Goal: Information Seeking & Learning: Understand process/instructions

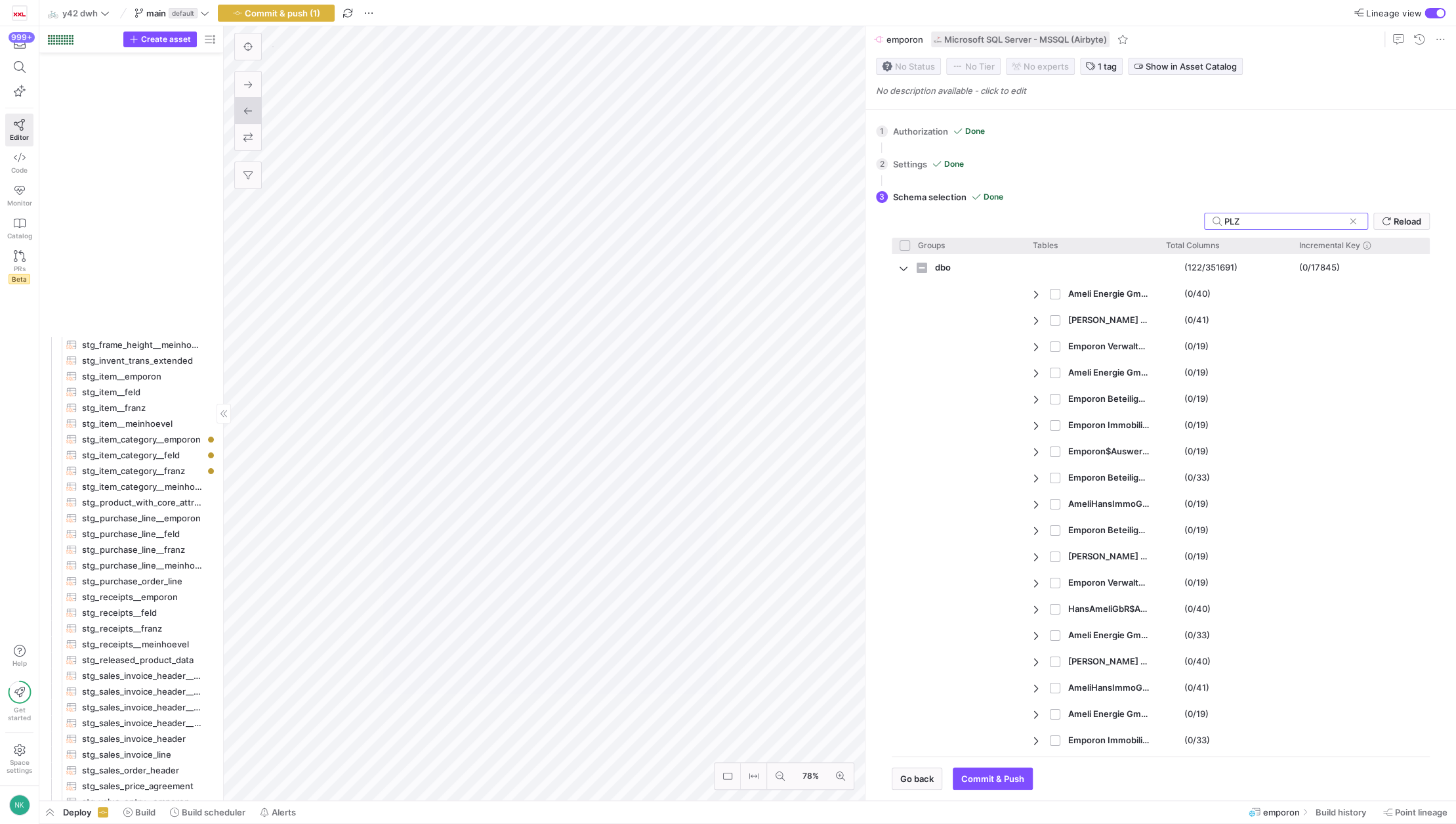
scroll to position [1074, 0]
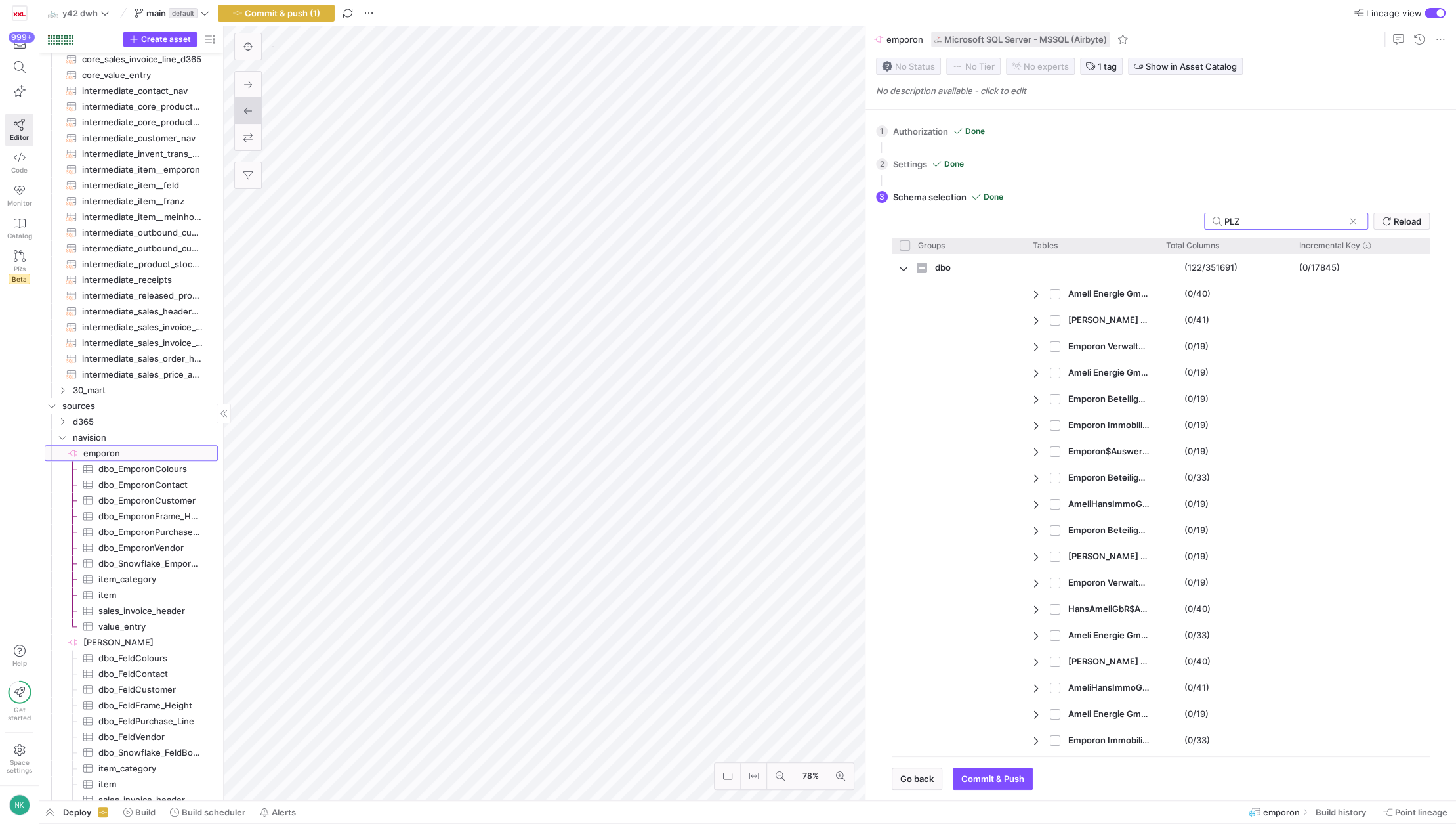
click at [87, 455] on span "emporon​​​​​​​​" at bounding box center [149, 453] width 132 height 15
click at [101, 451] on span "emporon​​​​​​​​" at bounding box center [149, 453] width 132 height 15
click at [1255, 216] on input "PLZ" at bounding box center [1284, 221] width 119 height 10
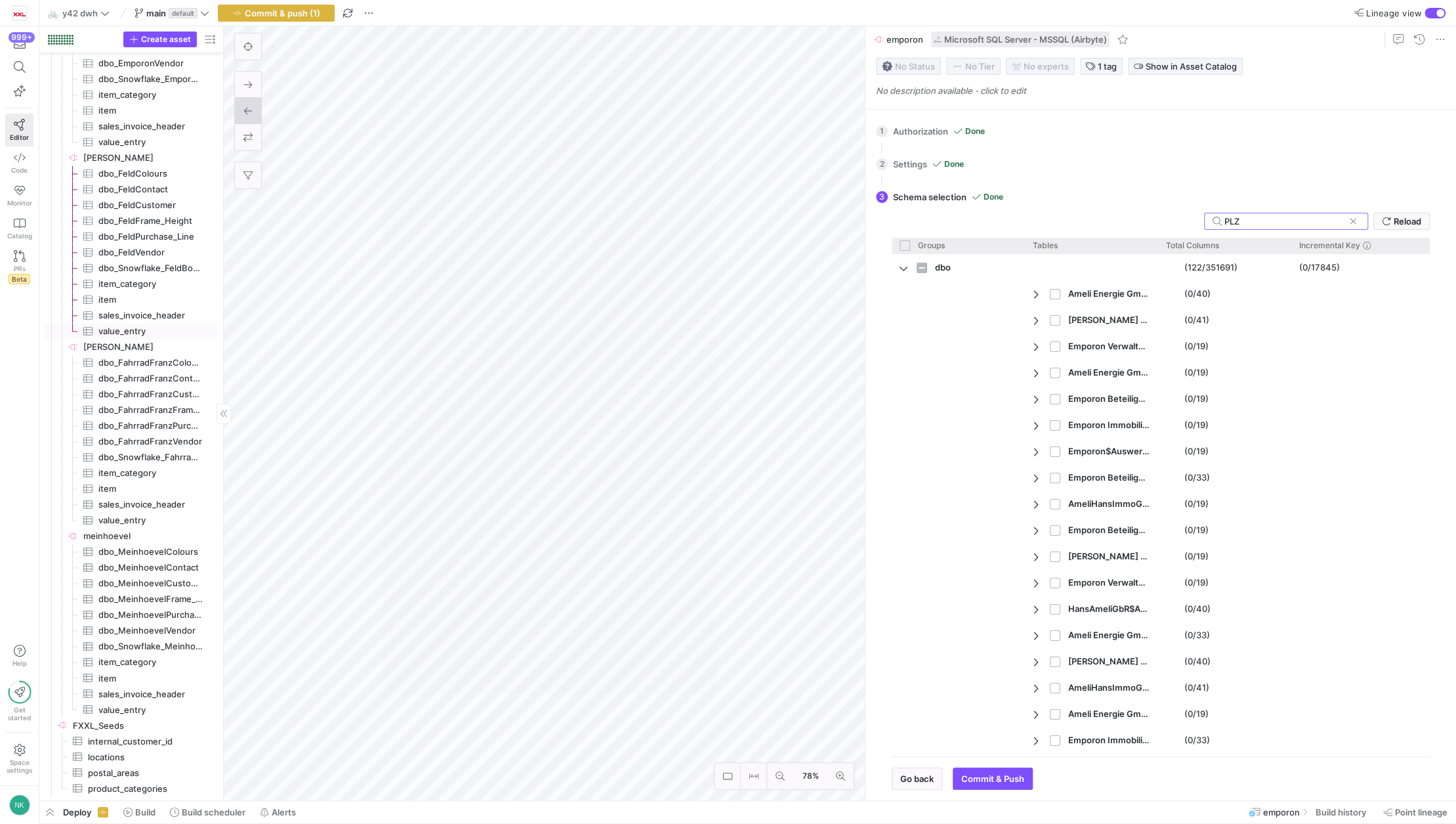
scroll to position [1166, 0]
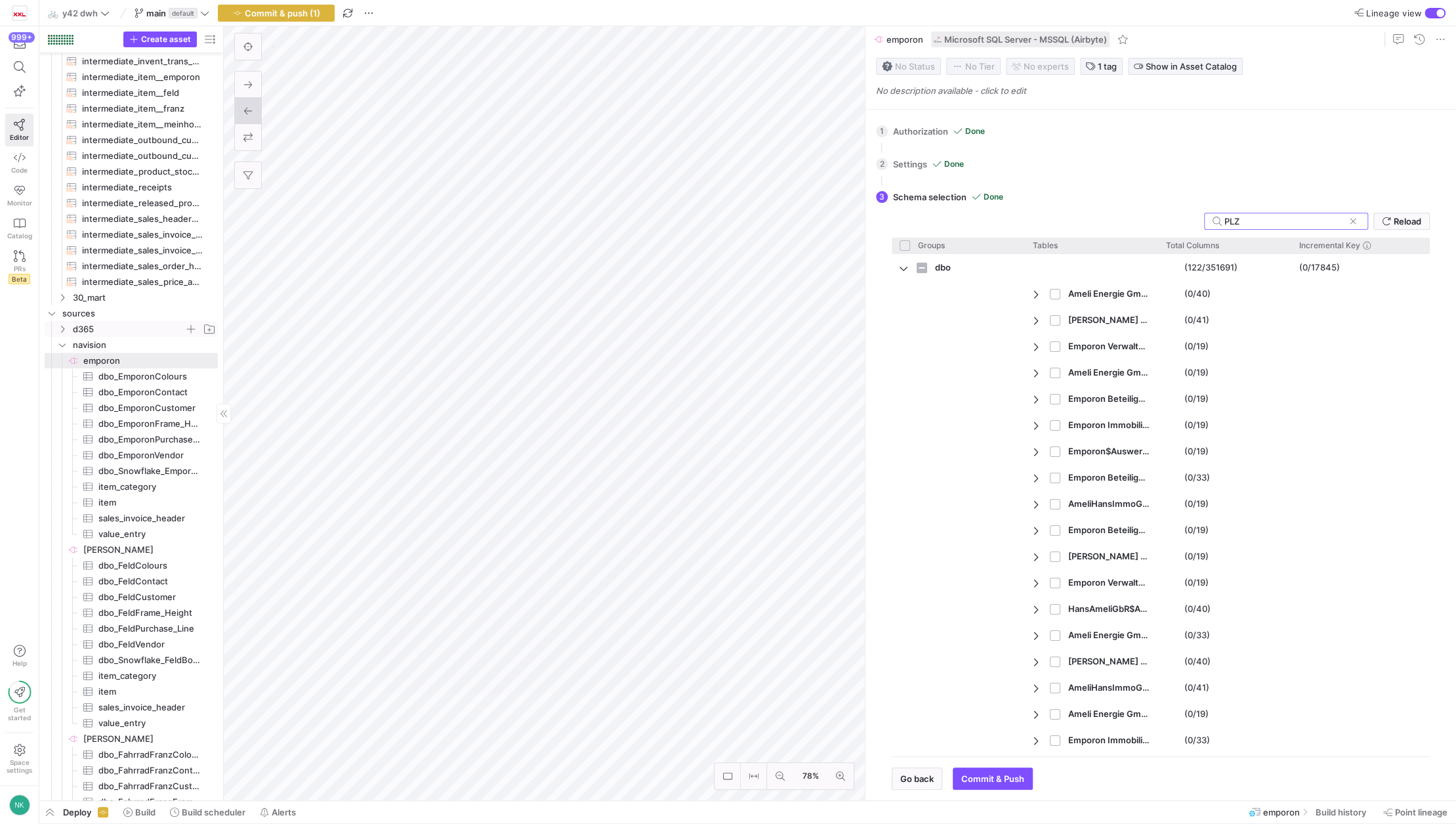
click at [61, 331] on icon "Press SPACE to select this row." at bounding box center [62, 328] width 9 height 8
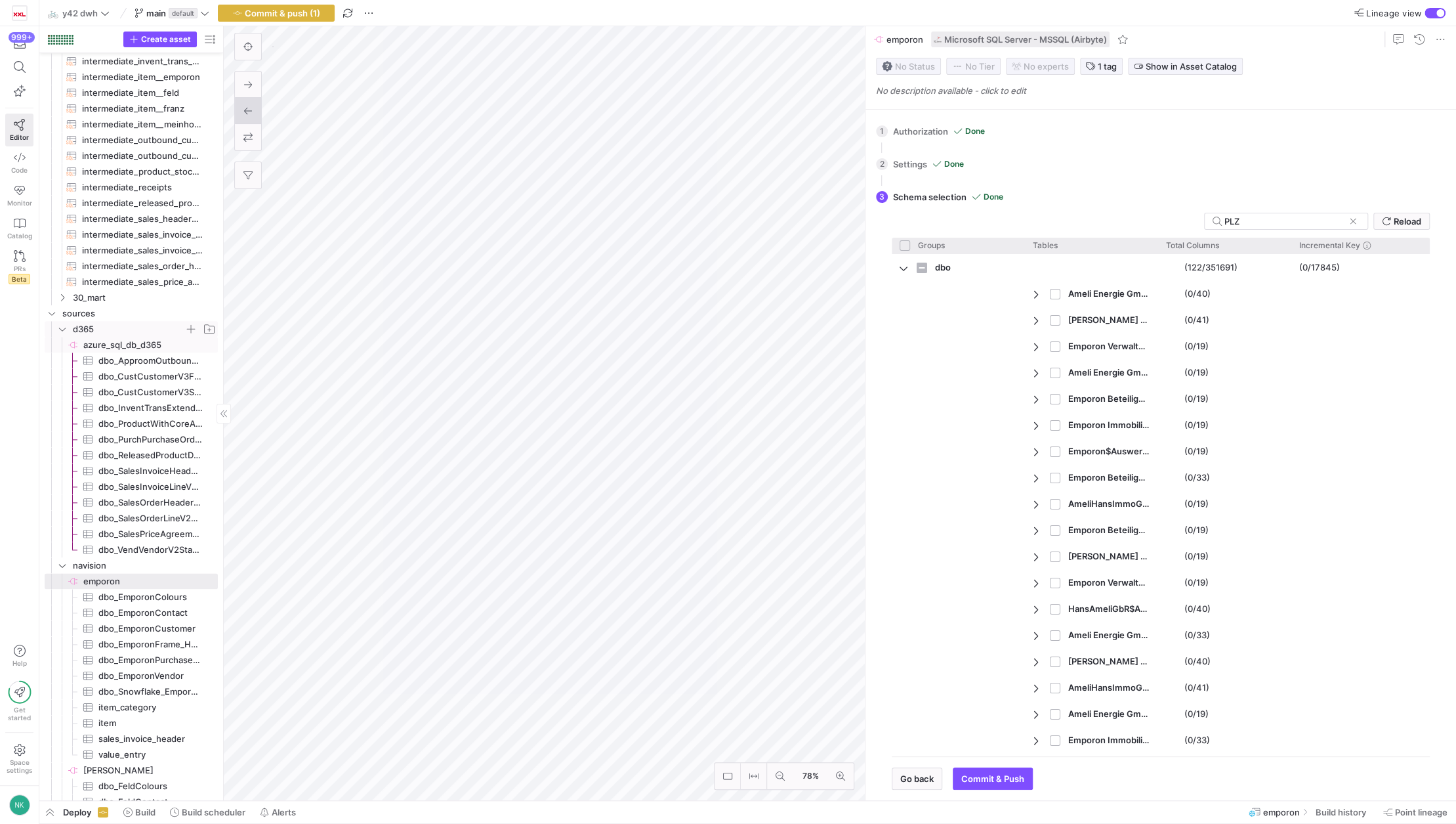
click at [103, 345] on span "azure_sql_db_d365​​​​​​​​" at bounding box center [149, 345] width 132 height 15
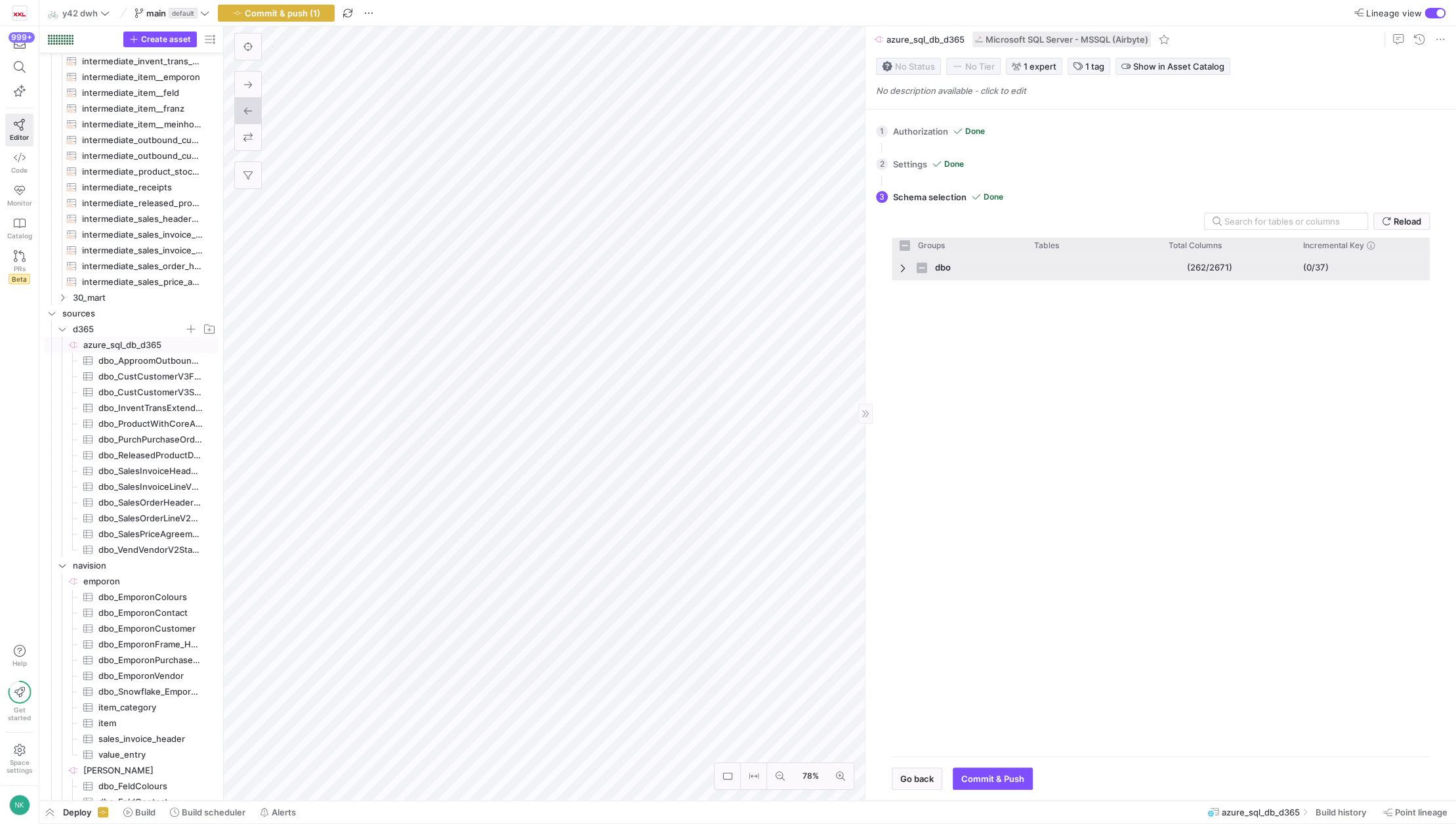
click at [898, 265] on div "dbo" at bounding box center [958, 267] width 135 height 27
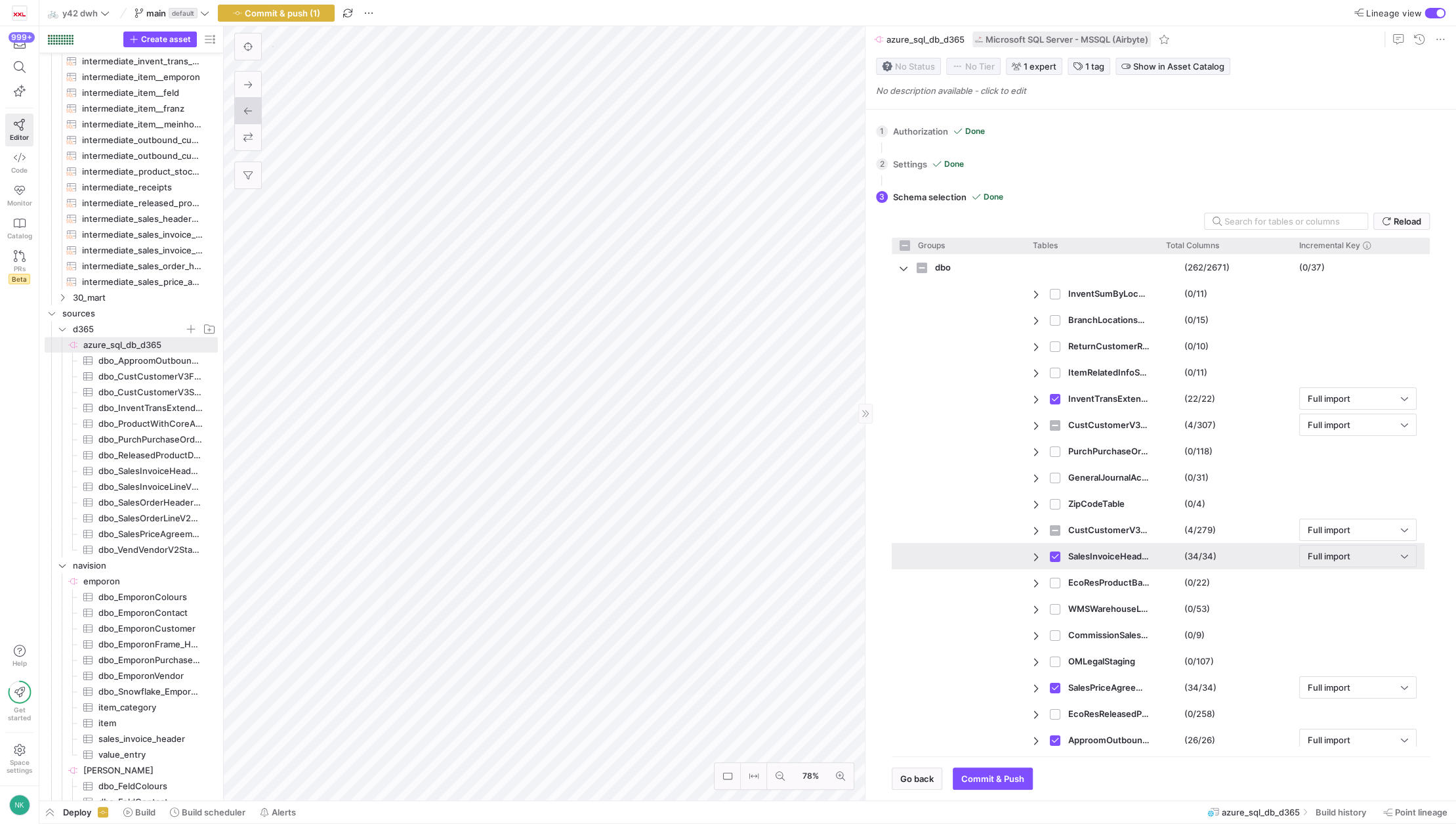
click at [1033, 558] on span "Press SPACE to deselect this row." at bounding box center [1037, 557] width 9 height 10
checkbox input "false"
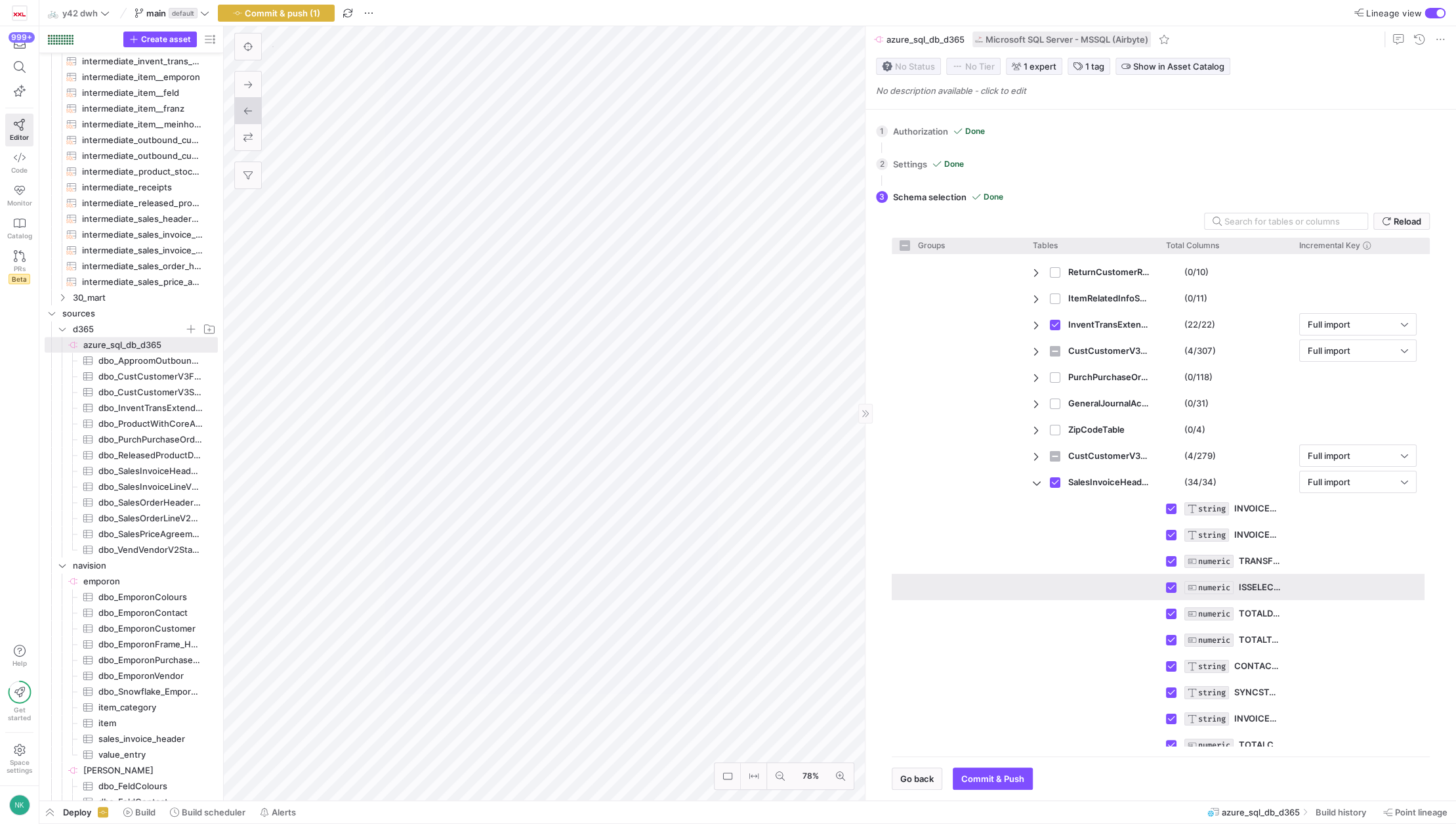
scroll to position [100, 0]
click at [1432, 15] on div "button" at bounding box center [1435, 13] width 21 height 10
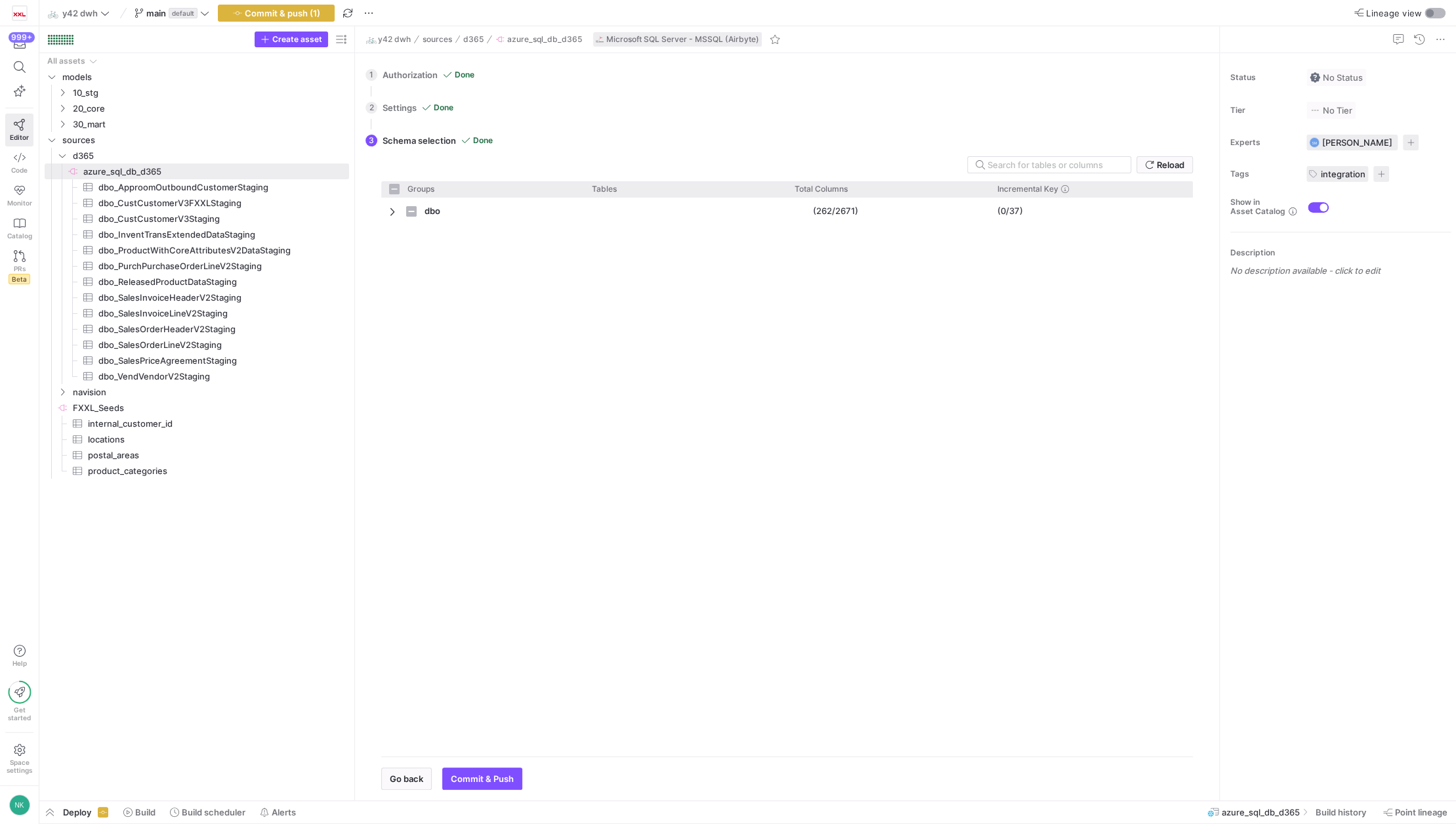
drag, startPoint x: 221, startPoint y: 235, endPoint x: 428, endPoint y: 244, distance: 207.2
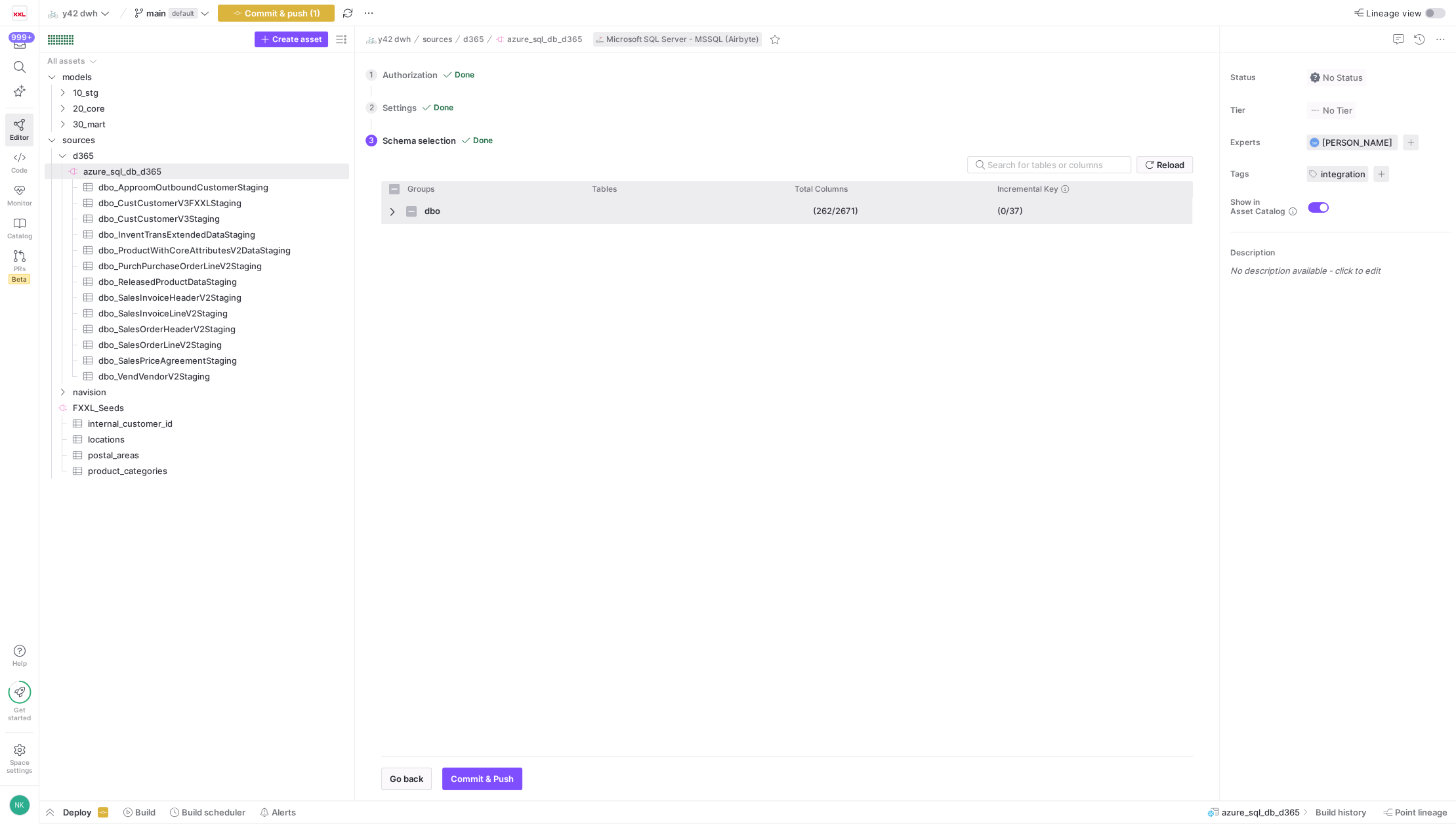
click at [395, 214] on span "Press SPACE to select this row." at bounding box center [394, 211] width 9 height 10
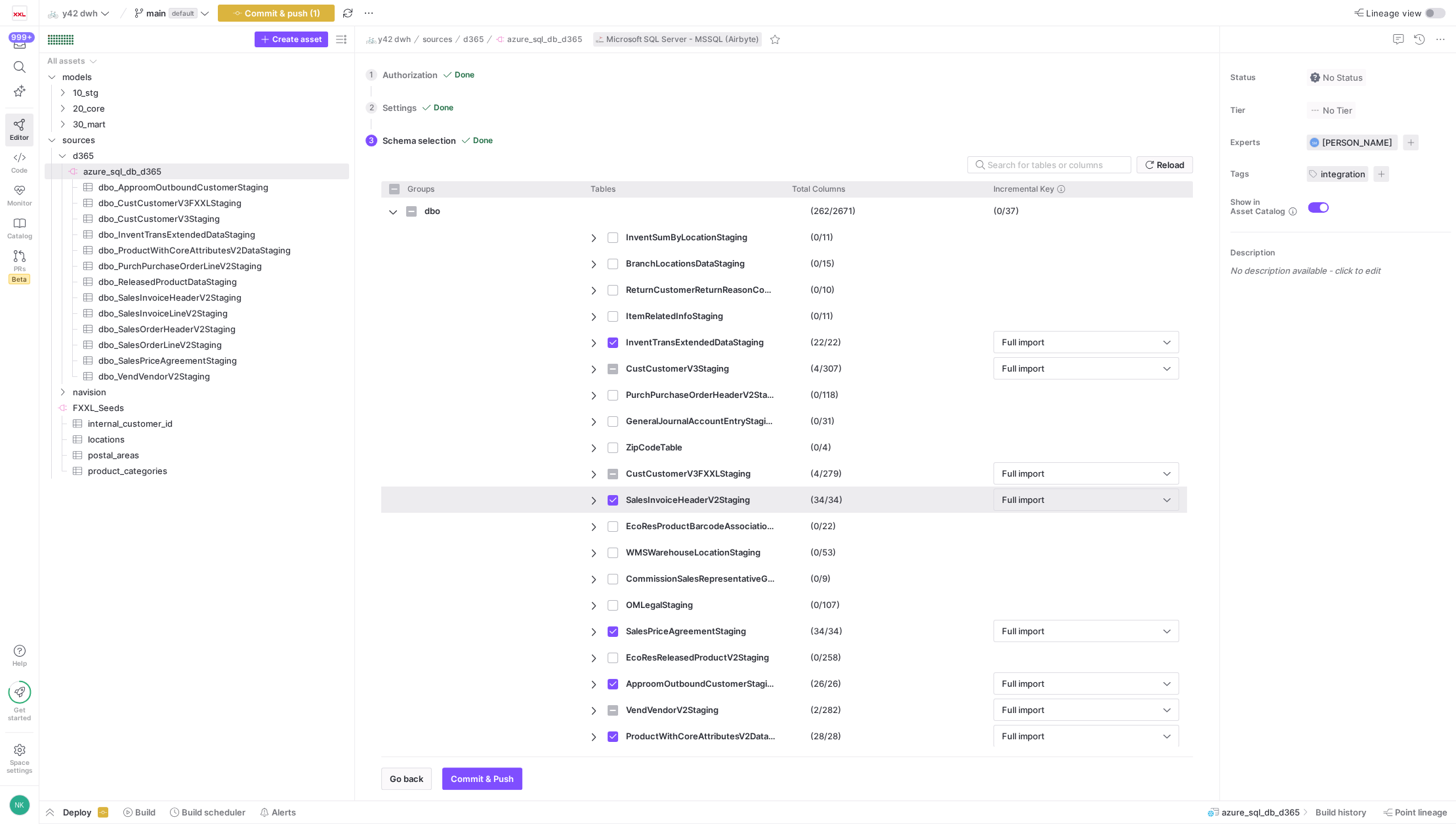
click at [593, 503] on span "Press SPACE to deselect this row." at bounding box center [595, 500] width 9 height 10
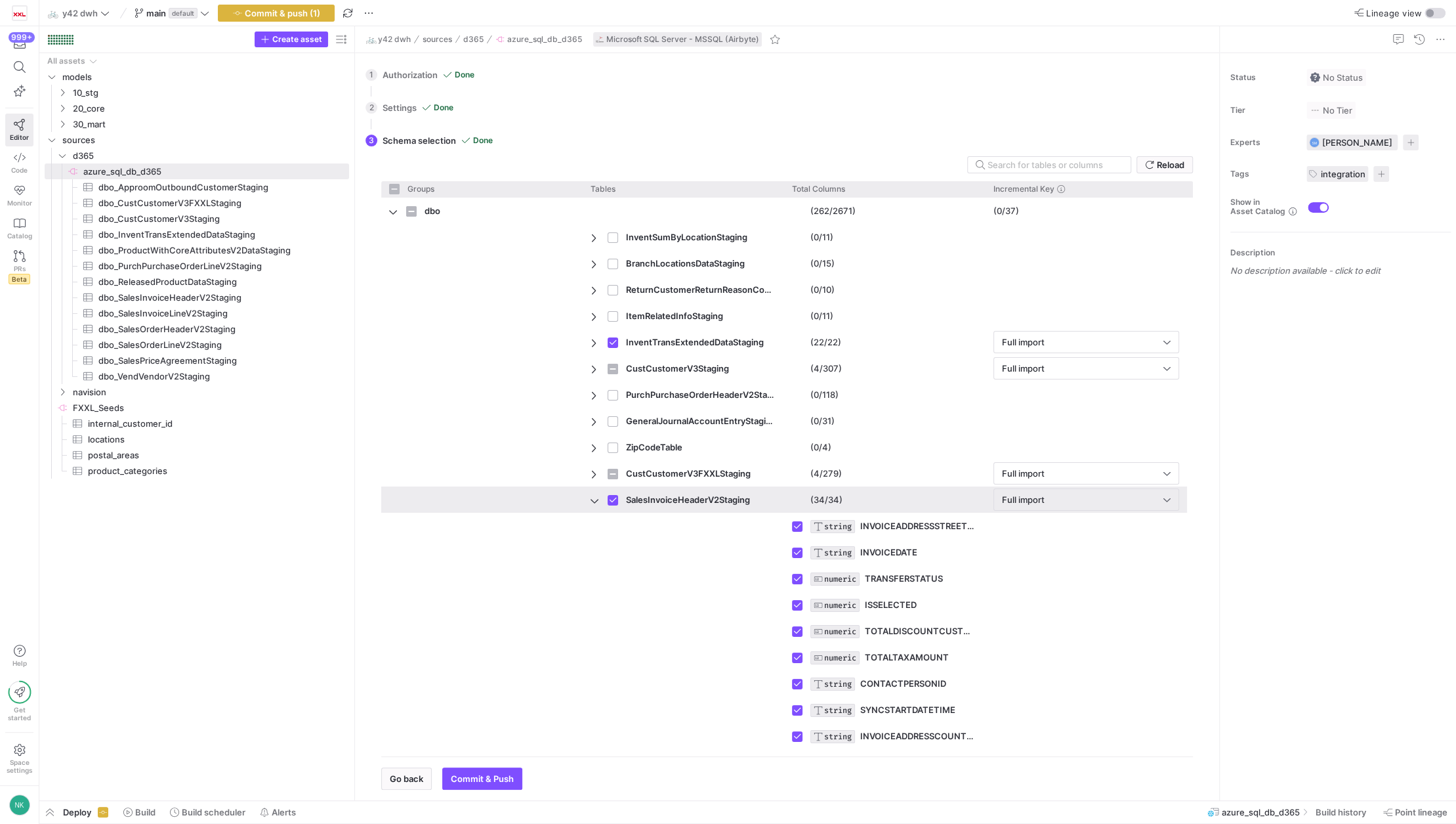
click at [593, 503] on span "Press SPACE to deselect this row." at bounding box center [595, 500] width 9 height 10
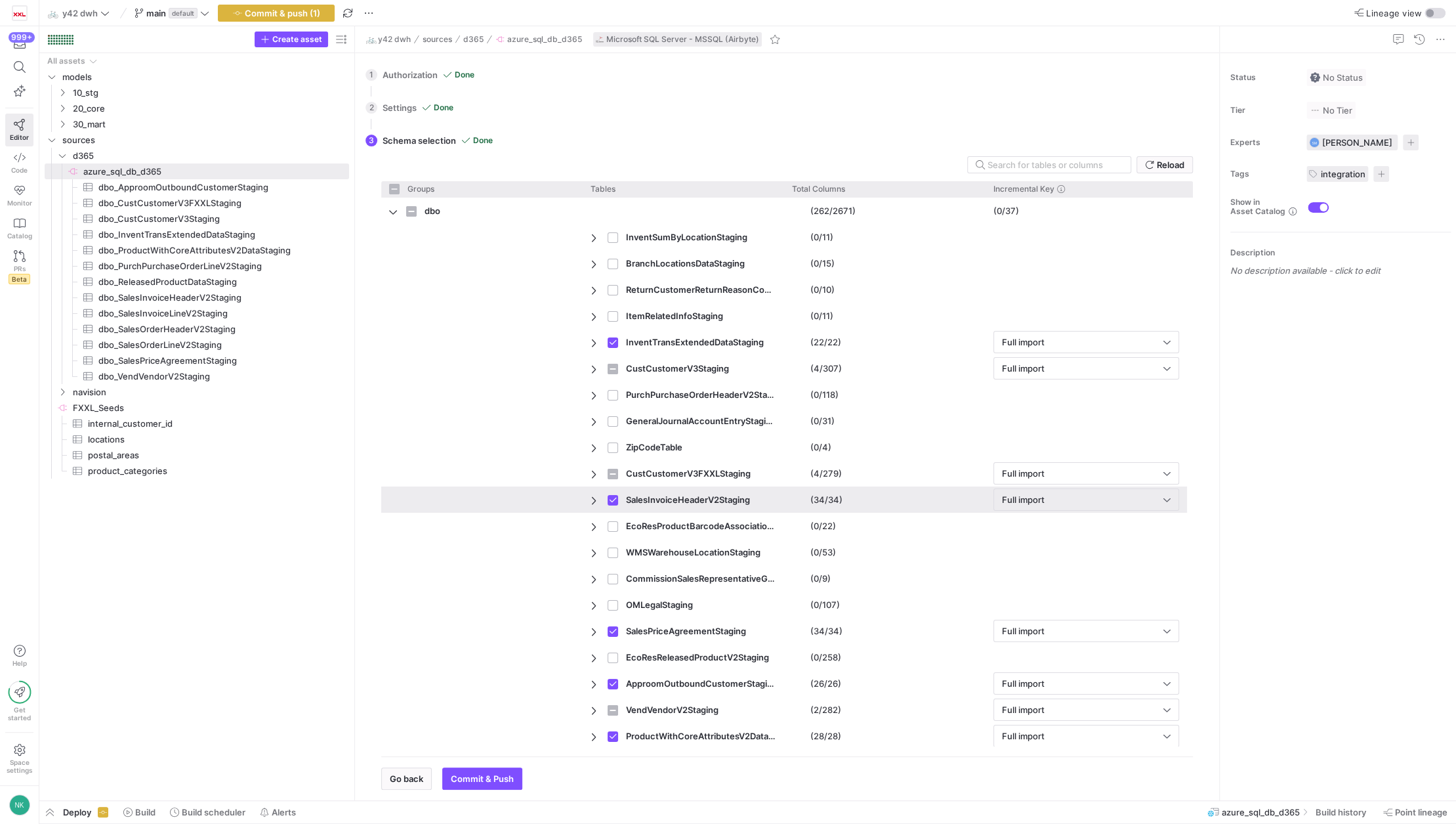
click at [593, 503] on span "Press SPACE to deselect this row." at bounding box center [595, 500] width 9 height 10
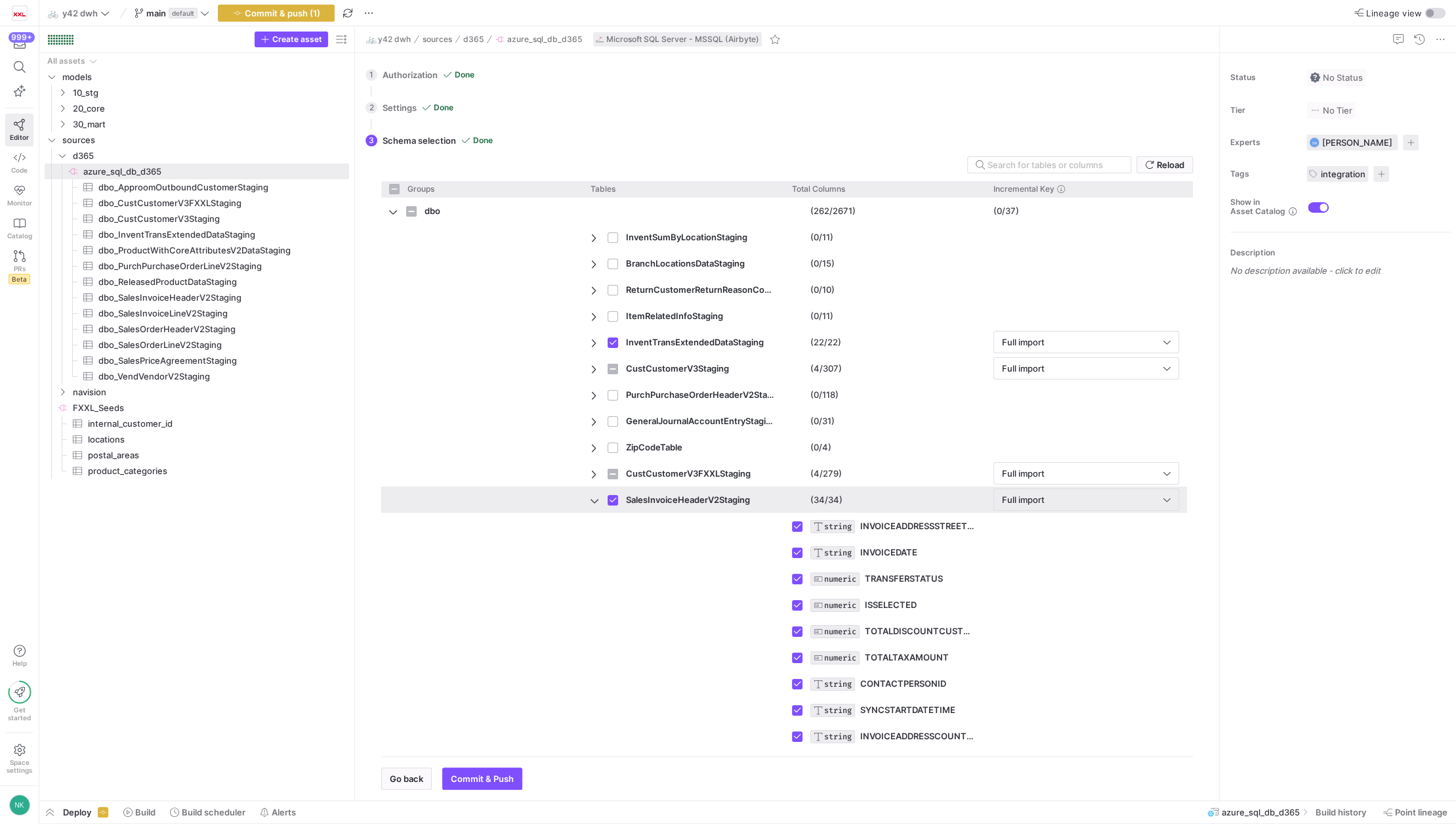
click at [593, 503] on span "Press SPACE to deselect this row." at bounding box center [595, 500] width 9 height 10
checkbox input "false"
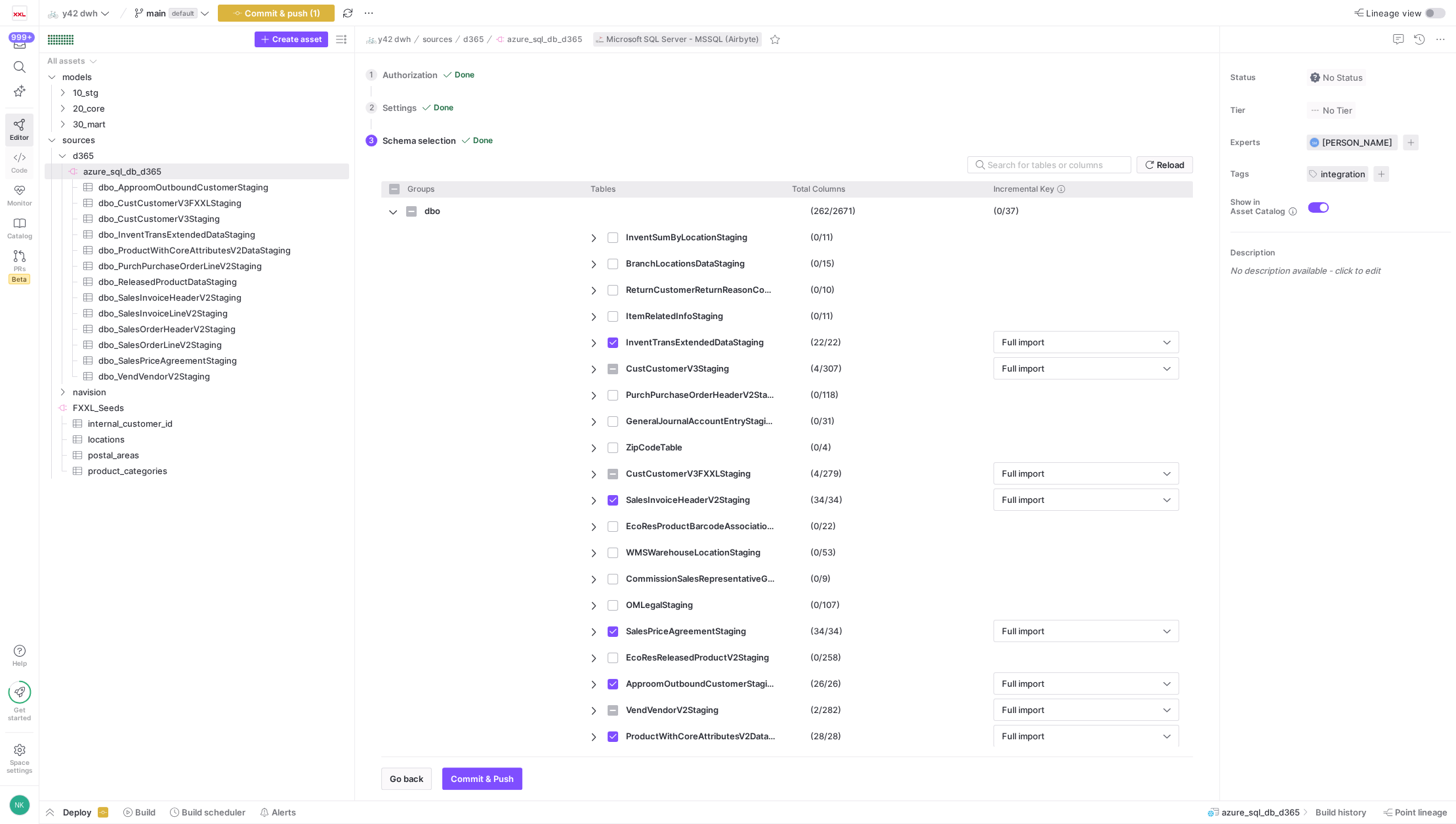
click at [28, 166] on link "Code" at bounding box center [19, 163] width 28 height 33
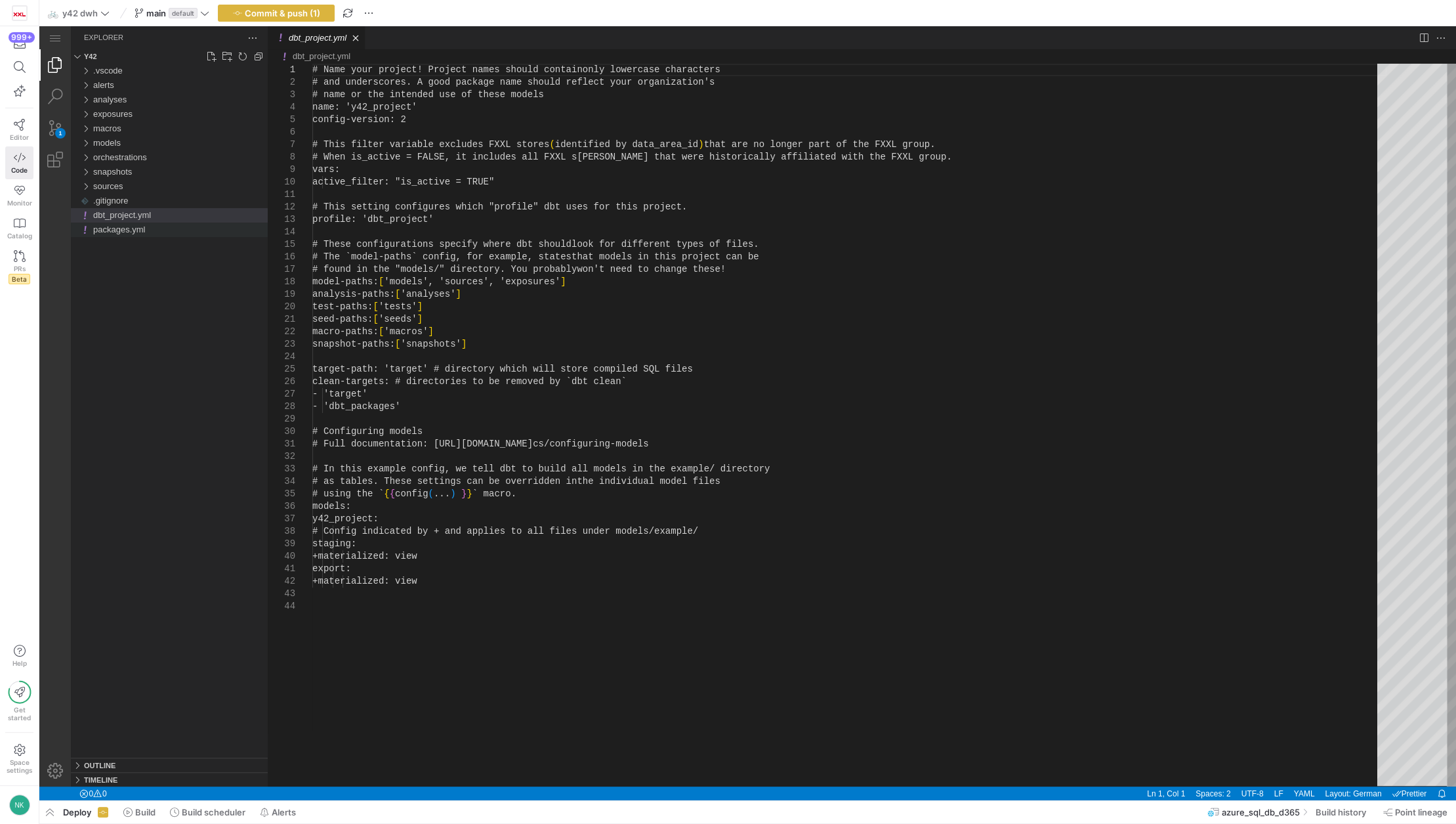
scroll to position [0, 110]
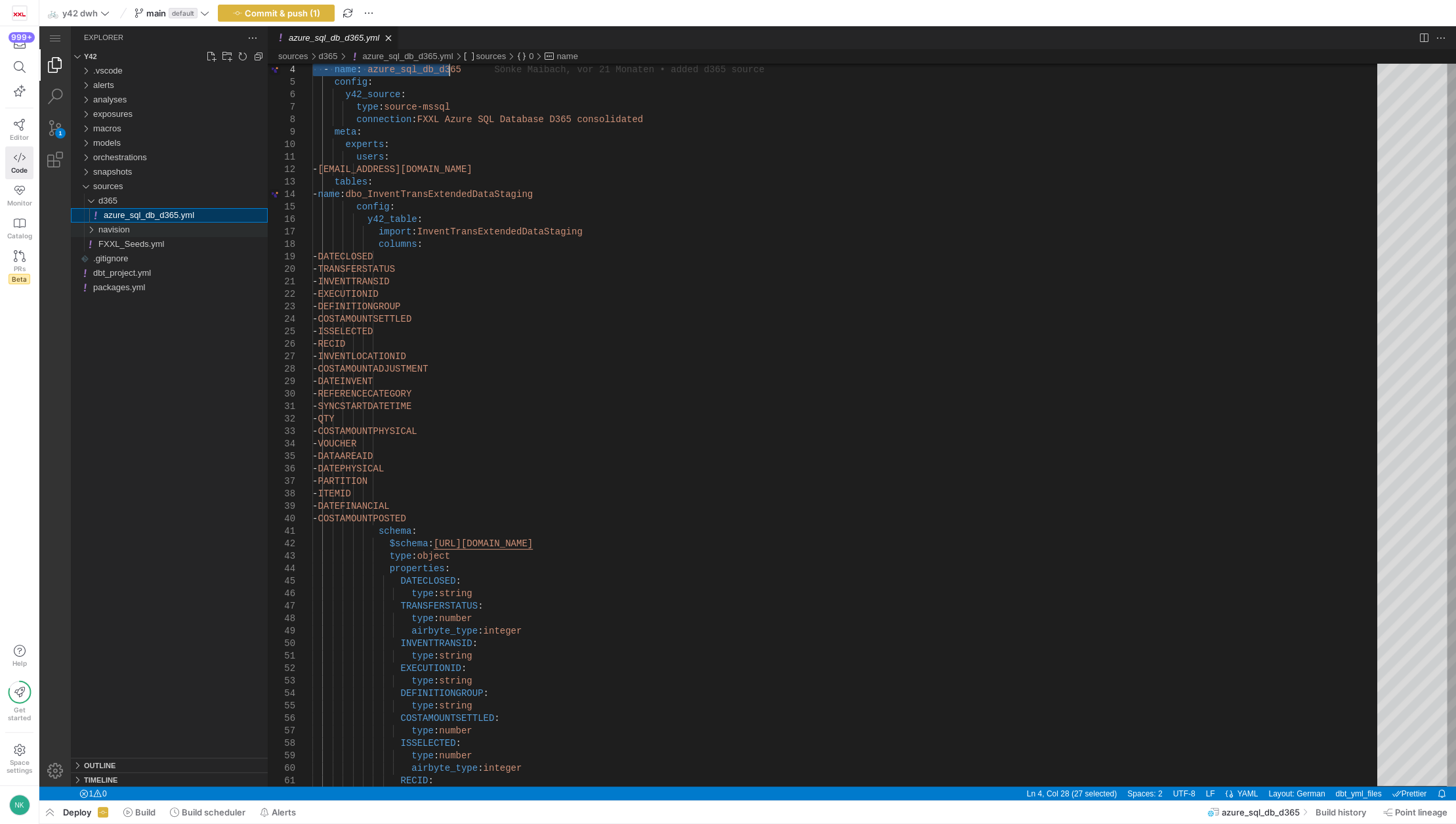
click at [119, 217] on span "azure_sql_db_d365.yml" at bounding box center [149, 214] width 91 height 10
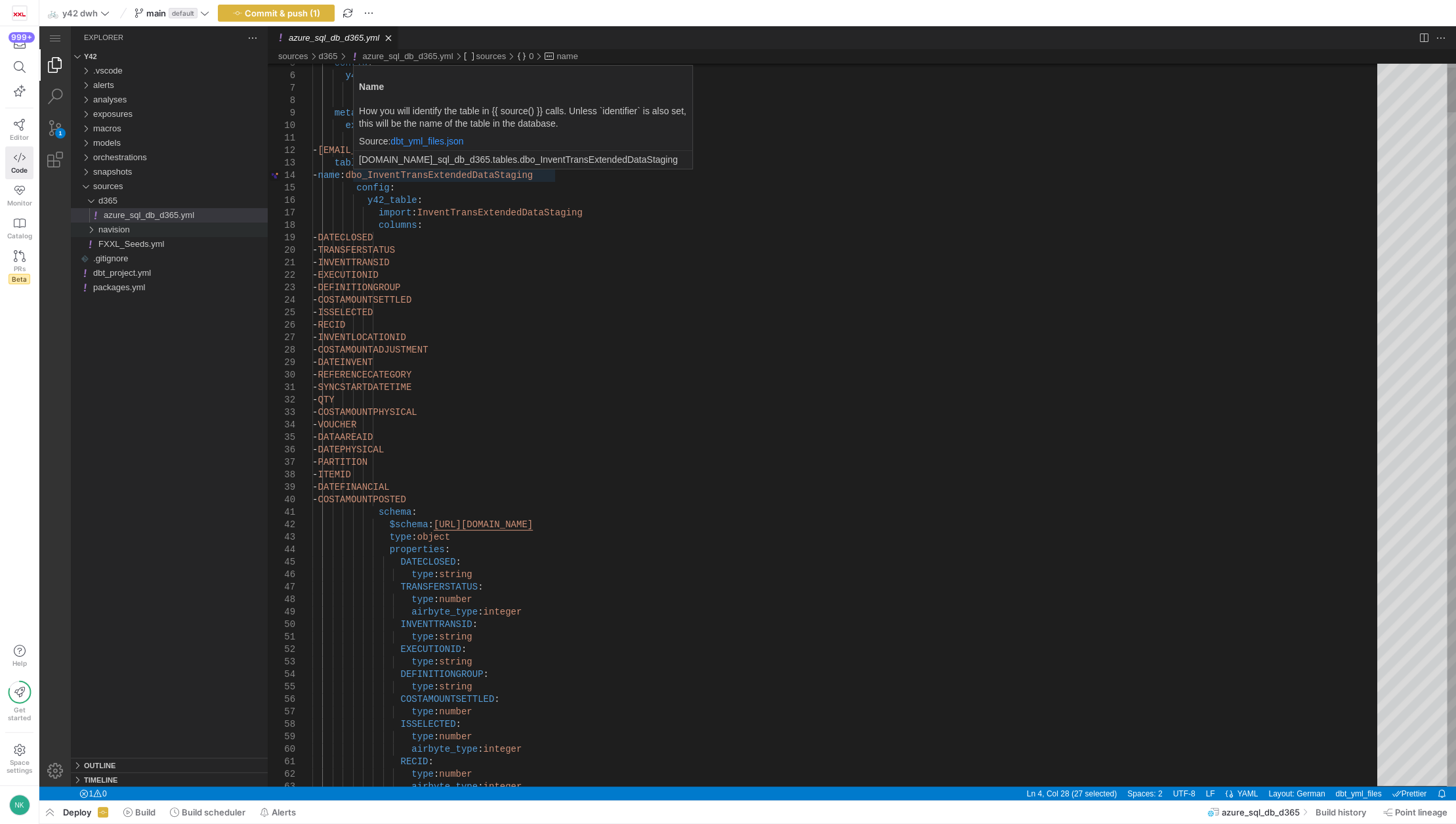
type textarea "users: - [EMAIL_ADDRESS][DOMAIN_NAME] tables: - name: dbo_InventTransExtendedDa…"
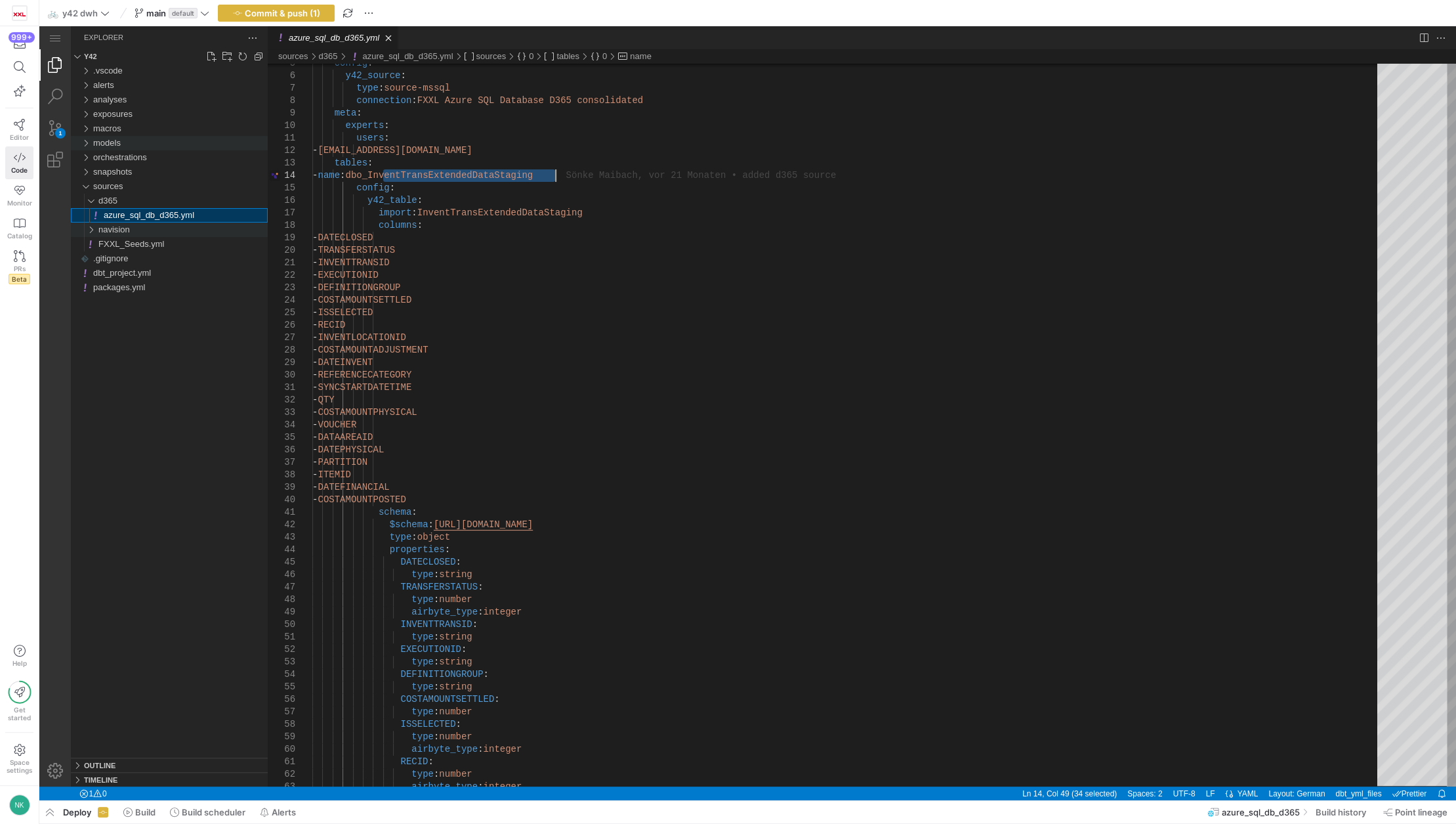
click at [88, 147] on div "models" at bounding box center [85, 144] width 20 height 15
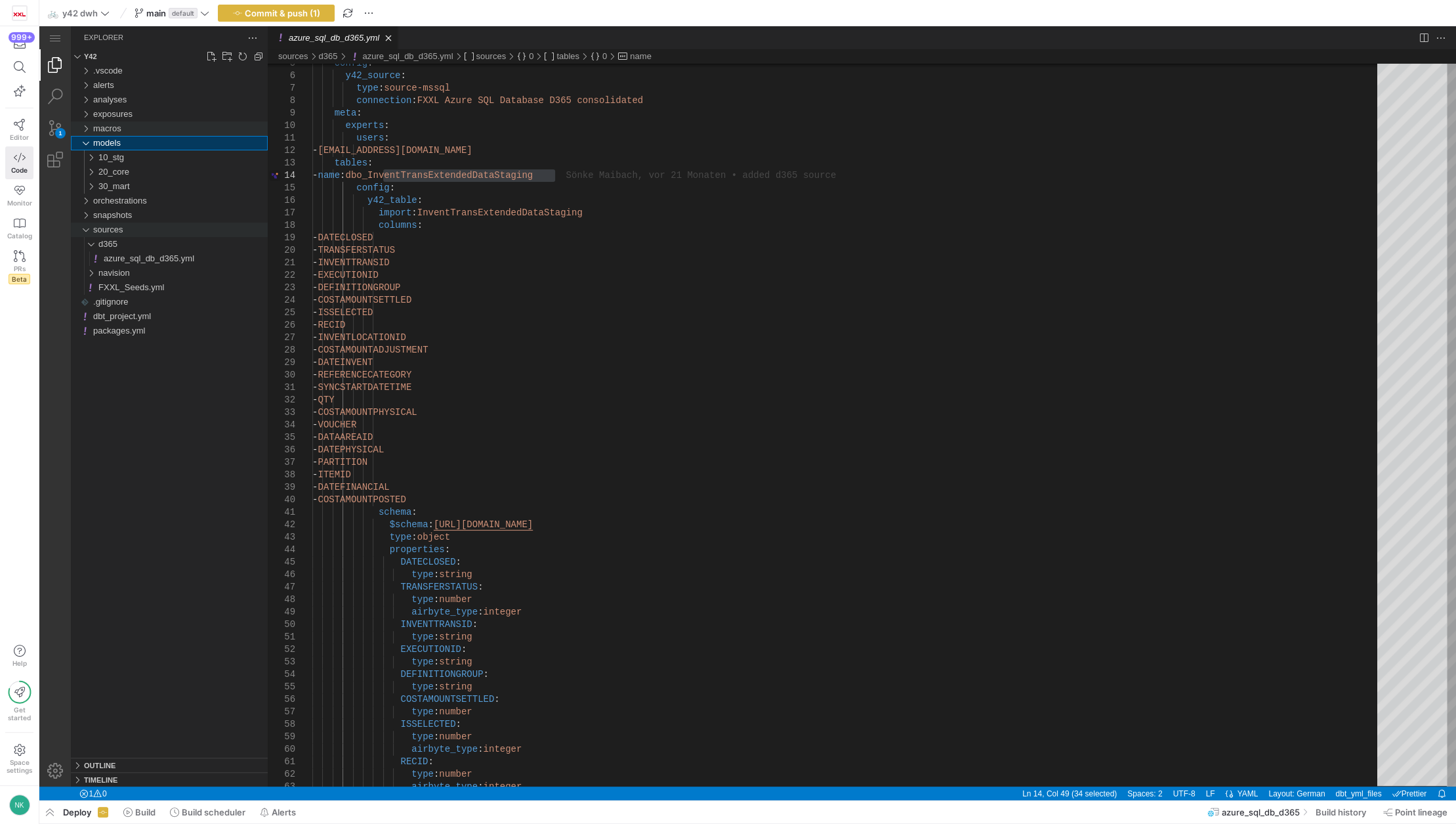
click at [90, 123] on div "macros" at bounding box center [85, 129] width 20 height 15
click at [91, 130] on div "macros" at bounding box center [85, 129] width 20 height 15
click at [104, 144] on span "staging_macros" at bounding box center [129, 142] width 60 height 10
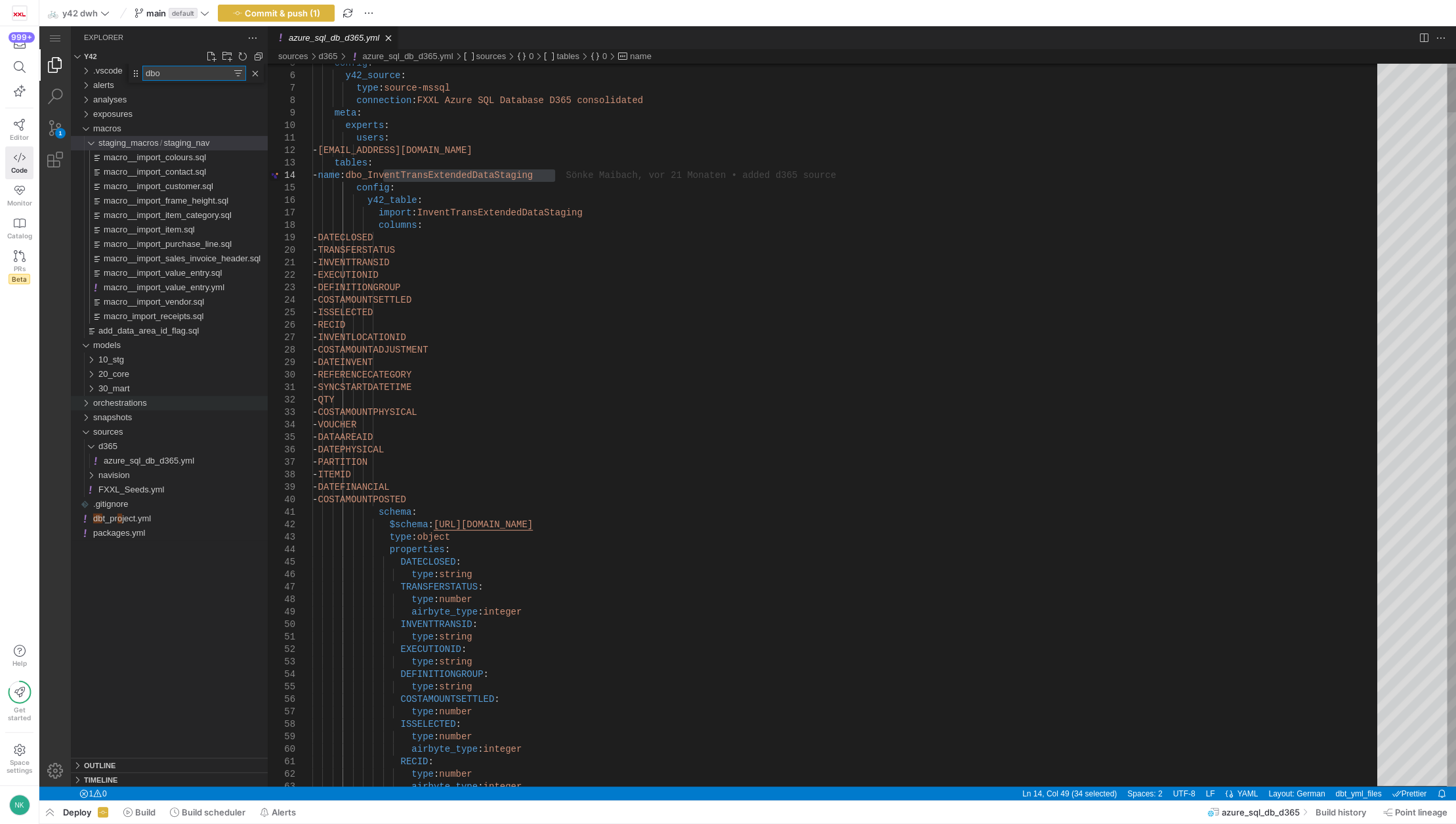
type input "dbo"
click at [58, 93] on link "Search (Ctrl+Shift+F)" at bounding box center [54, 96] width 32 height 32
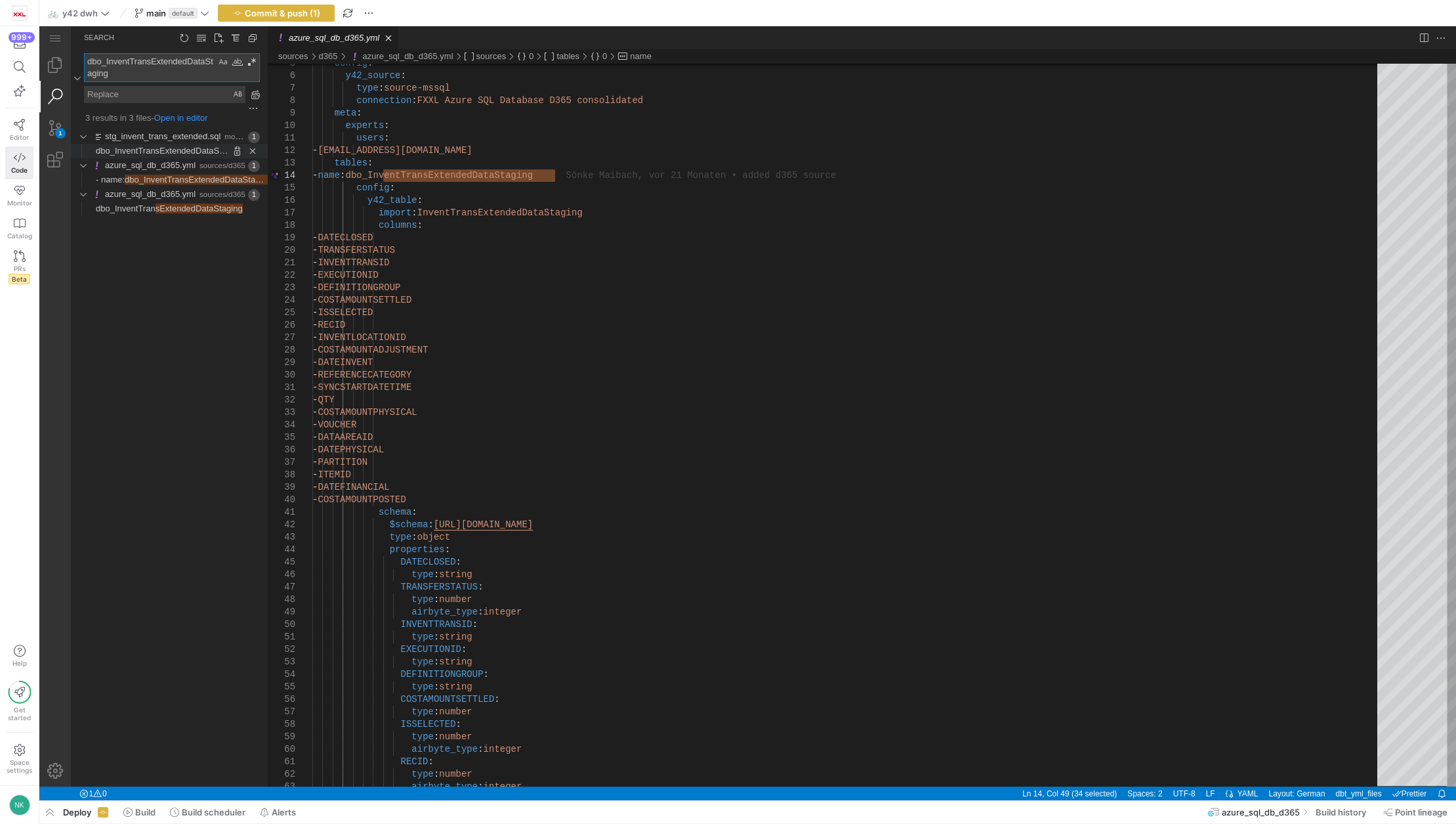
type textarea "dbo_InventTransExtendedDataStaging"
click at [166, 151] on span "dbo_InventTransExtendedDataStaging')" at bounding box center [171, 150] width 151 height 10
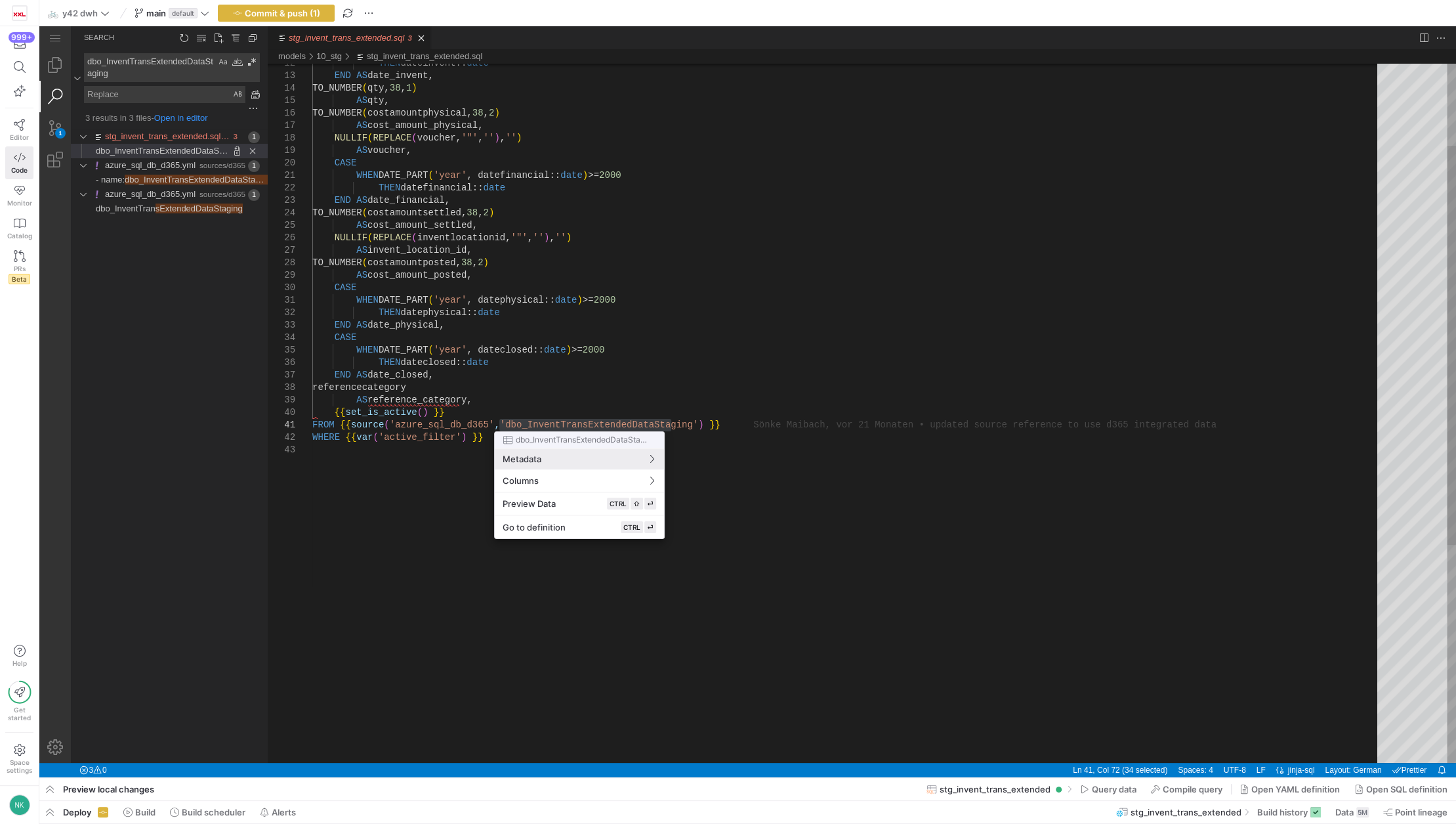
drag, startPoint x: 548, startPoint y: 401, endPoint x: 588, endPoint y: 426, distance: 47.2
click at [588, 426] on div at bounding box center [728, 412] width 1456 height 824
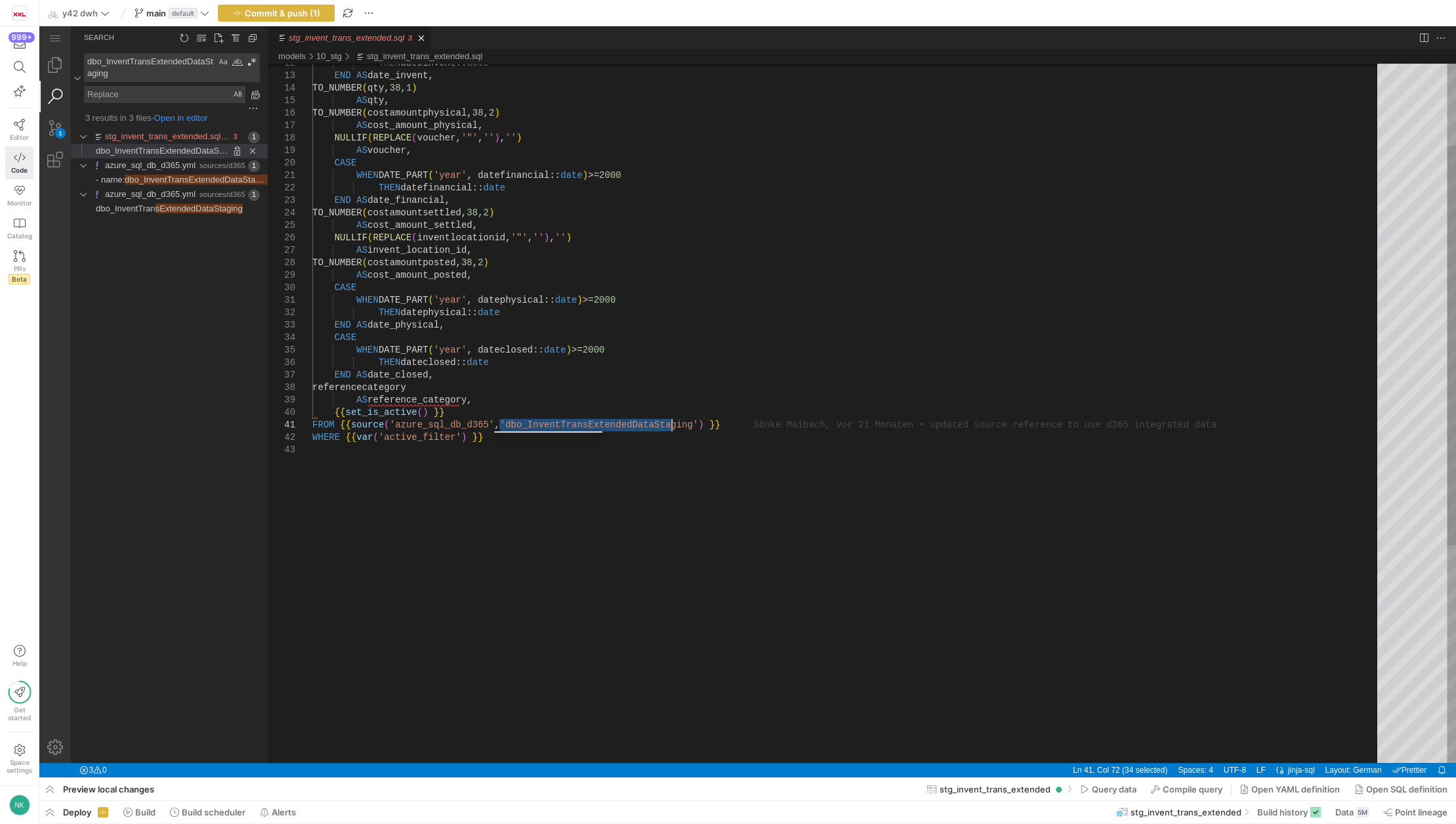
click at [588, 426] on div "THEN dateinvent:: date END AS date_invent, TO_NUMBER ( qty, 38 , 1 ) AS qty, TO…" at bounding box center [849, 531] width 1074 height 1223
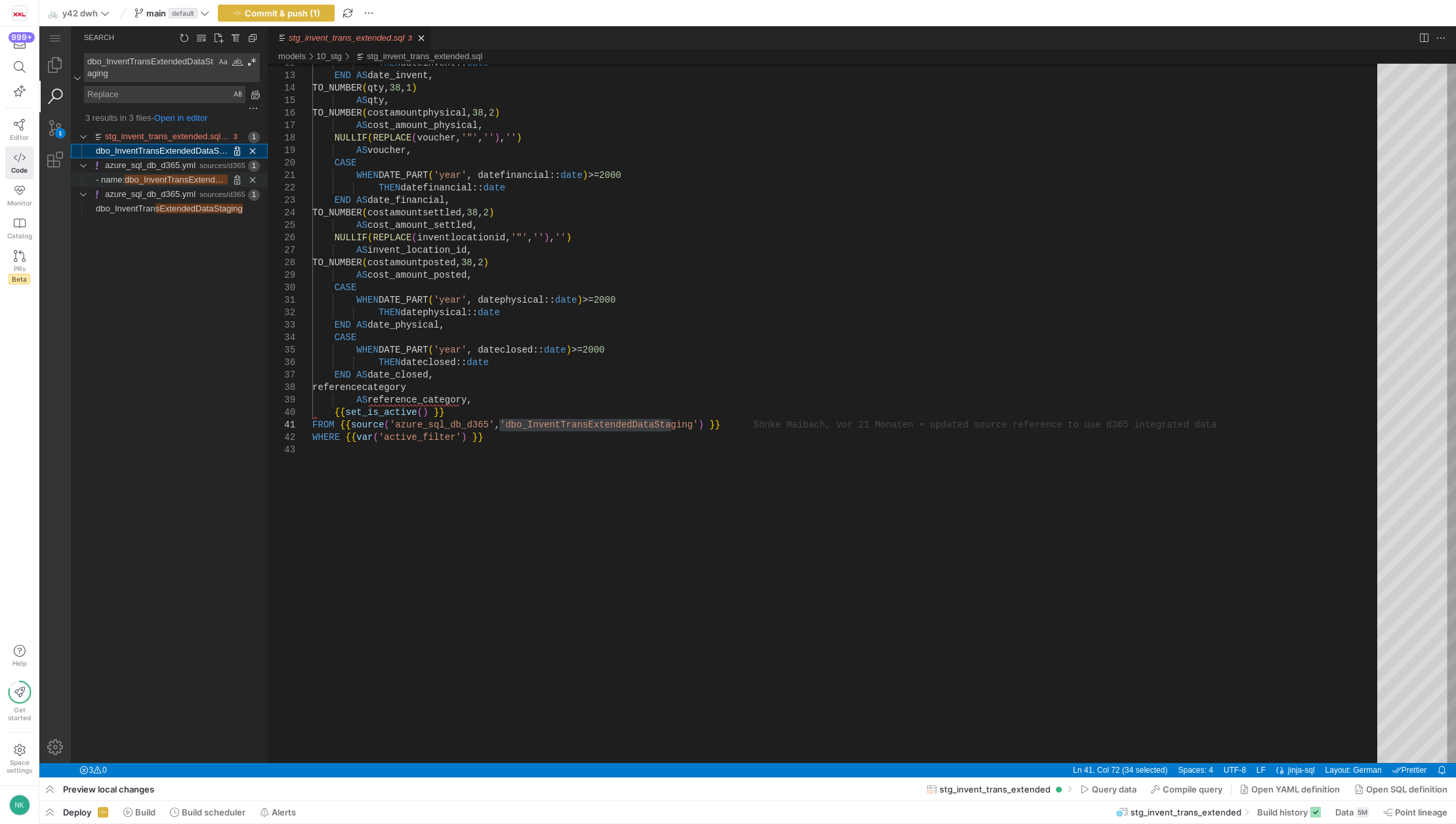
click at [113, 175] on span "- name:" at bounding box center [110, 179] width 29 height 10
